Goal: Information Seeking & Learning: Learn about a topic

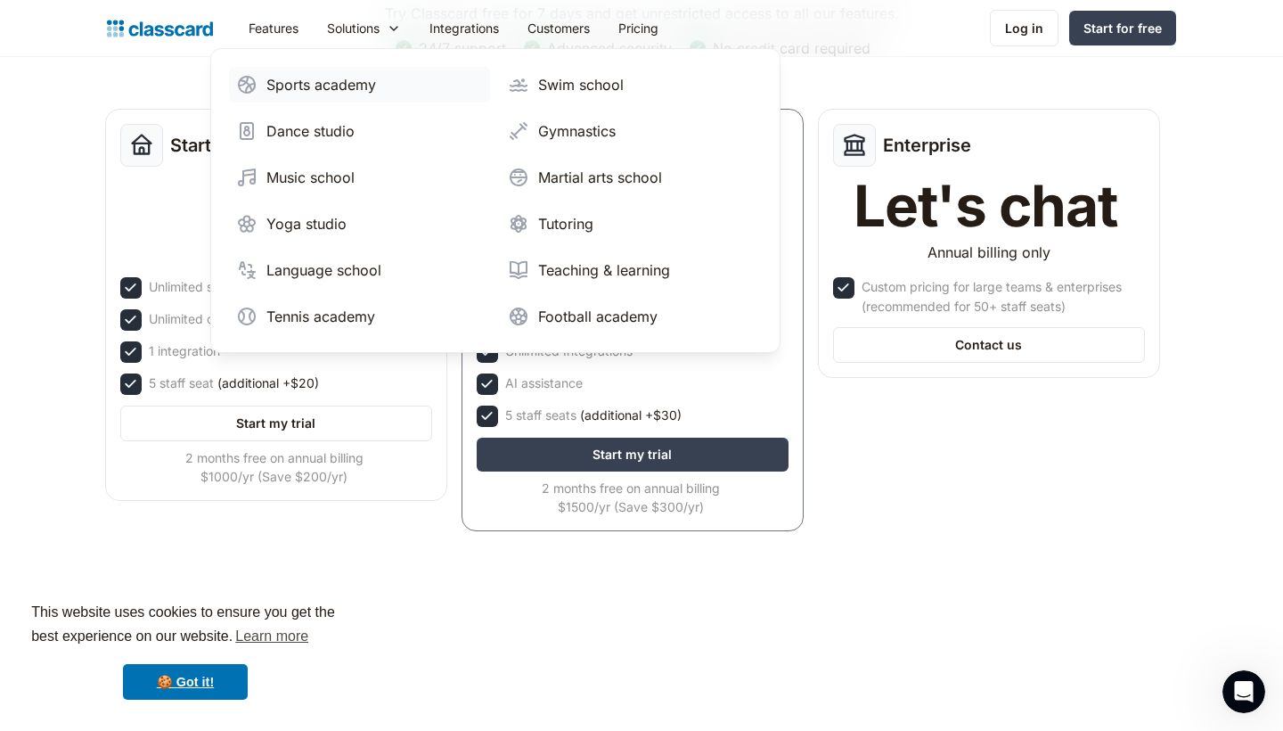
click at [362, 82] on div "Sports academy" at bounding box center [321, 84] width 110 height 21
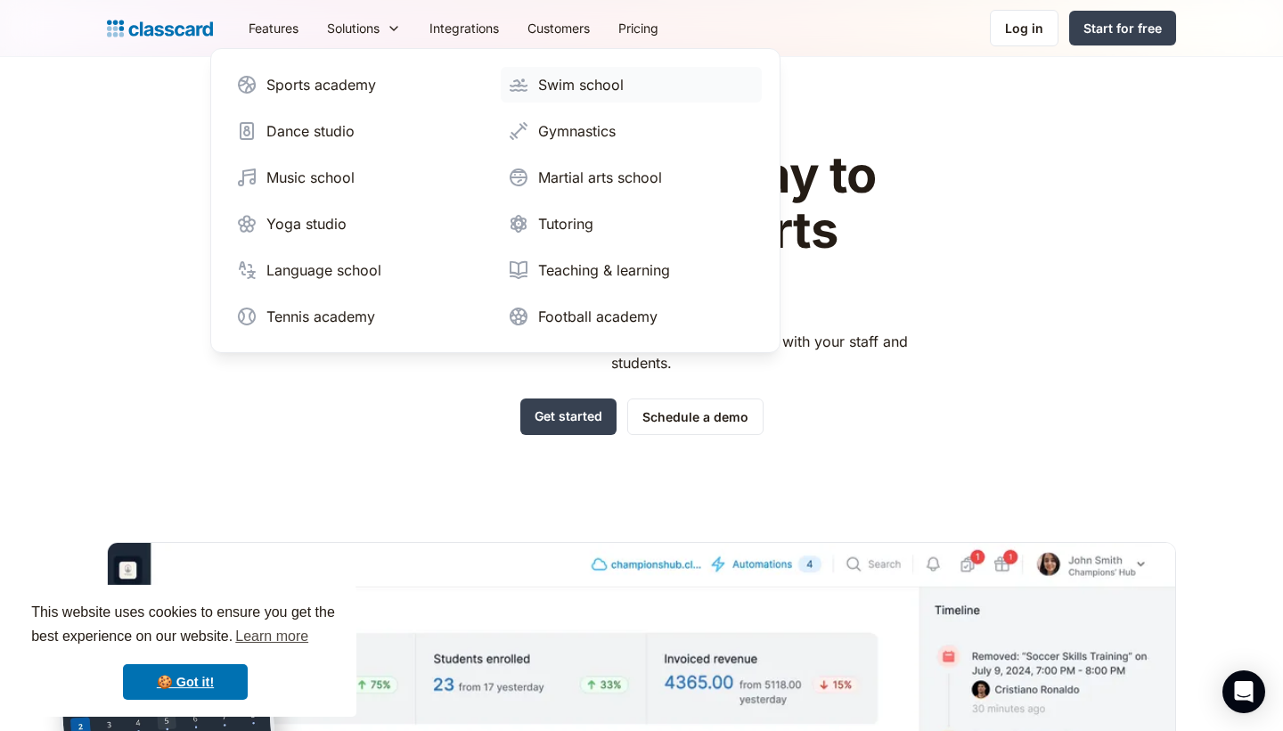
click at [534, 90] on link "Swim school" at bounding box center [631, 85] width 261 height 36
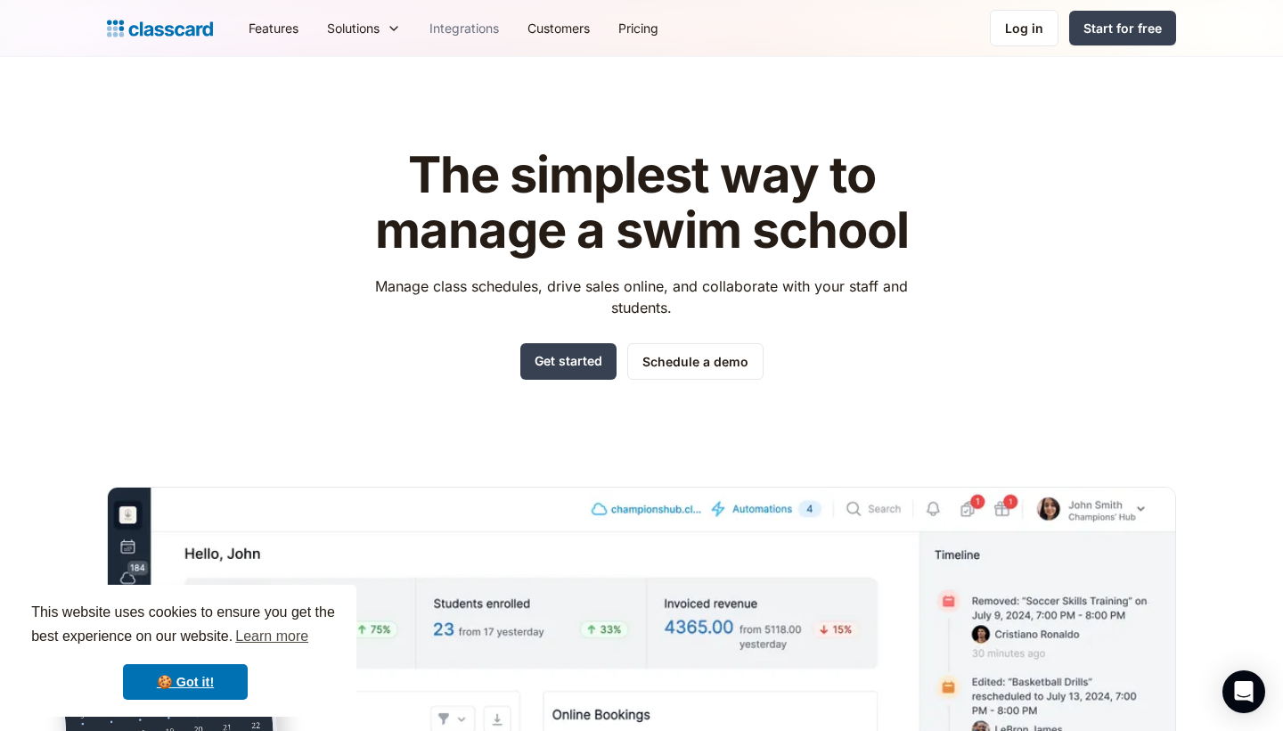
click at [459, 19] on link "Integrations" at bounding box center [464, 28] width 98 height 40
